Goal: Information Seeking & Learning: Learn about a topic

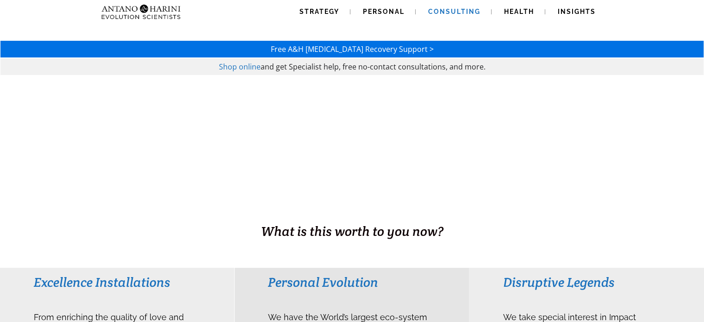
click at [452, 16] on link "Consulting" at bounding box center [454, 12] width 75 height 24
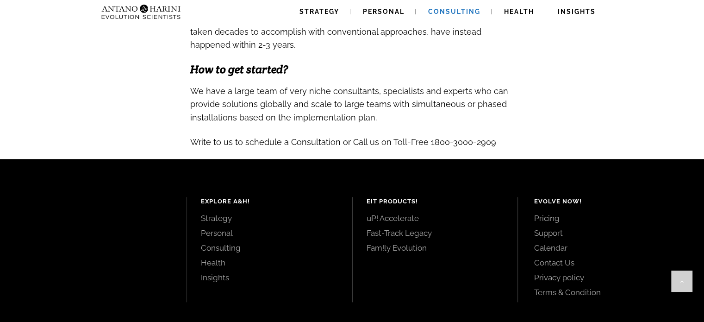
scroll to position [996, 0]
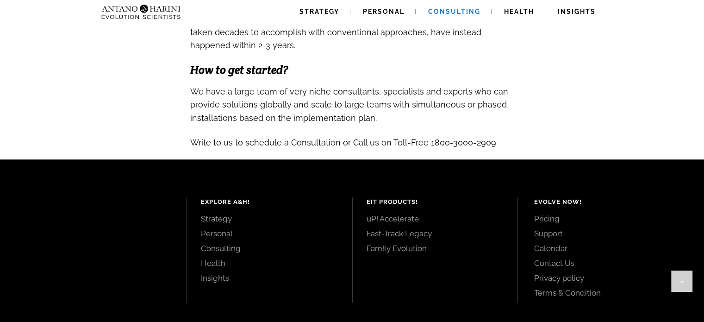
click at [232, 249] on link "Consulting" at bounding box center [269, 248] width 137 height 10
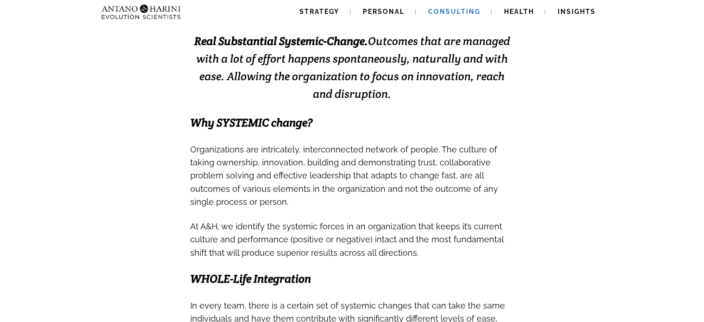
scroll to position [251, 0]
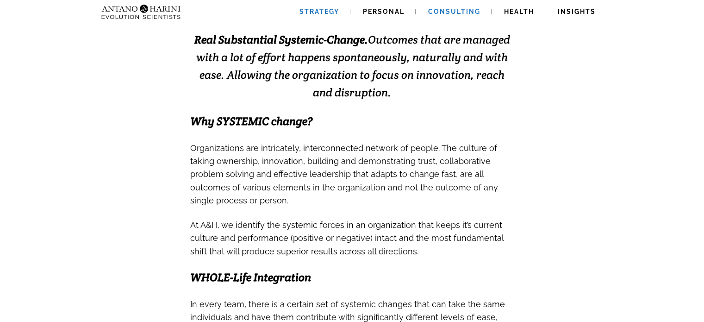
click at [311, 12] on span "Strategy" at bounding box center [319, 11] width 40 height 7
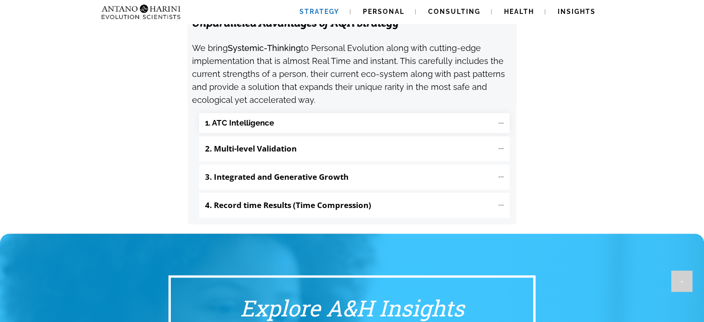
click at [495, 113] on "1. ATC Intelligence" at bounding box center [354, 123] width 311 height 20
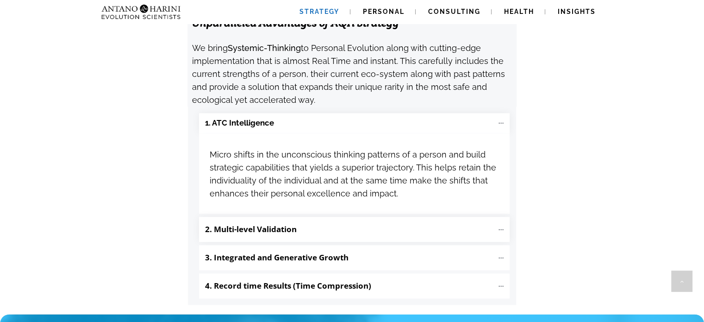
click at [499, 225] on icon at bounding box center [501, 229] width 8 height 8
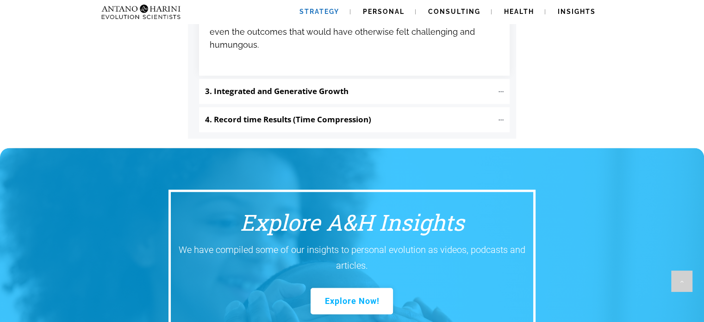
scroll to position [1351, 0]
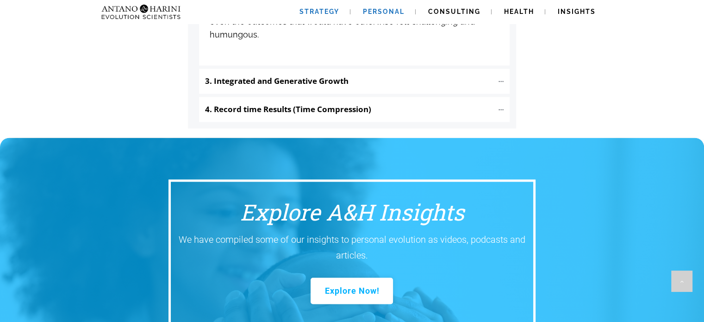
click at [398, 17] on link "Personal" at bounding box center [384, 12] width 64 height 24
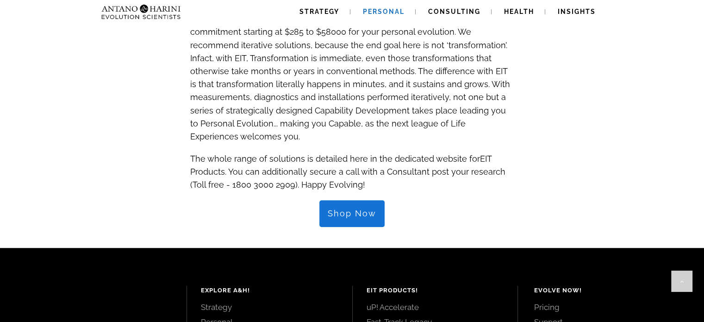
scroll to position [951, 0]
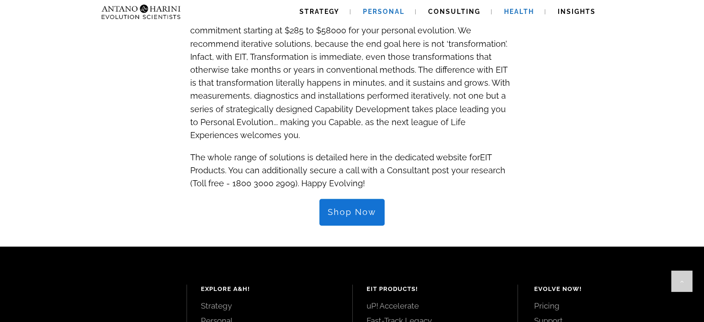
click at [515, 15] on span "Health" at bounding box center [519, 11] width 30 height 7
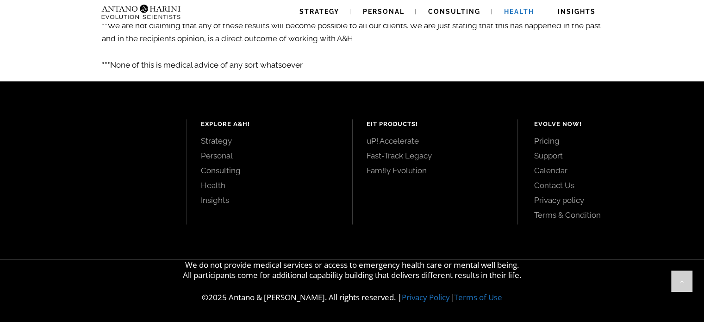
scroll to position [1730, 0]
click at [214, 198] on link "Insights" at bounding box center [269, 199] width 137 height 10
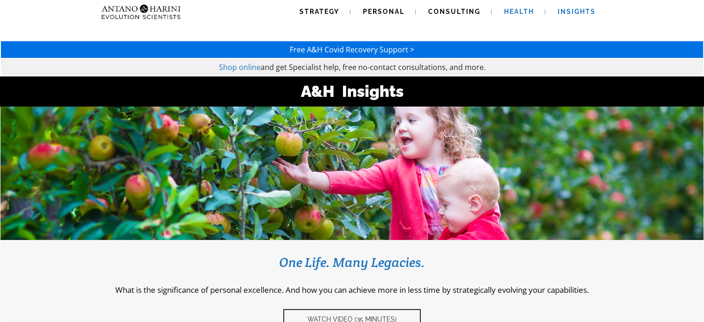
click at [520, 12] on span "Health" at bounding box center [519, 11] width 30 height 7
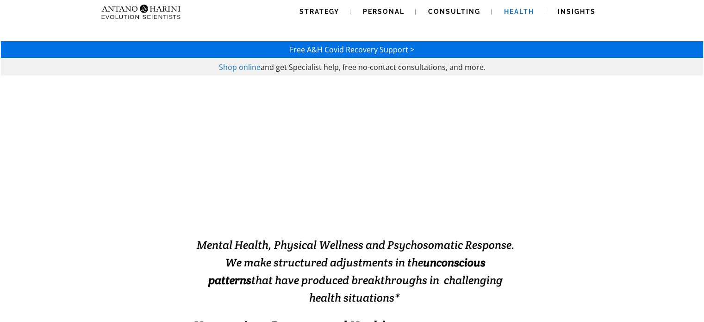
click at [358, 44] on span "Free A&H Covid Recovery Support >" at bounding box center [352, 49] width 124 height 10
